Goal: Transaction & Acquisition: Purchase product/service

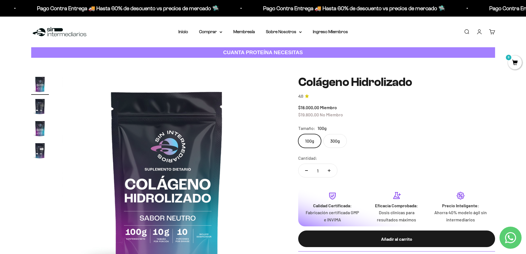
click at [330, 141] on label "300g" at bounding box center [335, 141] width 23 height 14
click at [298, 134] on input "300g" at bounding box center [298, 134] width 0 height 0
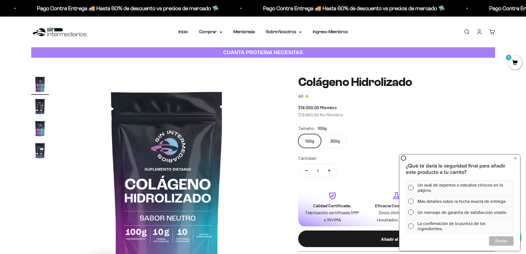
click at [465, 31] on link "Buscar" at bounding box center [467, 32] width 6 height 6
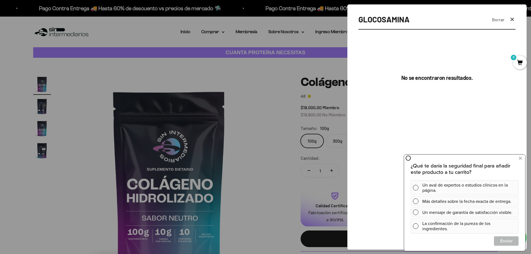
type input "GLOCOSAMINA"
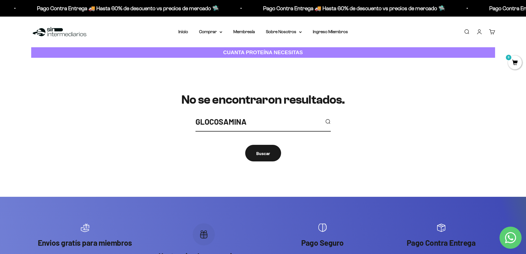
click at [207, 123] on input "GLOCOSAMINA" at bounding box center [258, 121] width 125 height 12
type input "GLUCOSAMINA"
click at [325, 119] on button "submit" at bounding box center [328, 122] width 6 height 6
